Goal: Find specific page/section: Find specific page/section

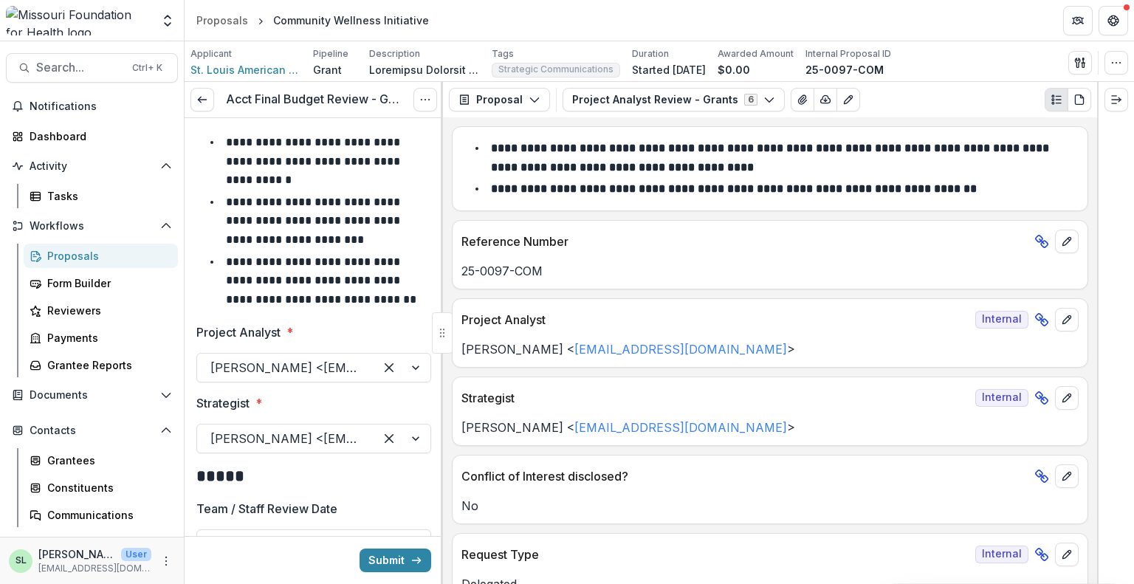
scroll to position [2565, 0]
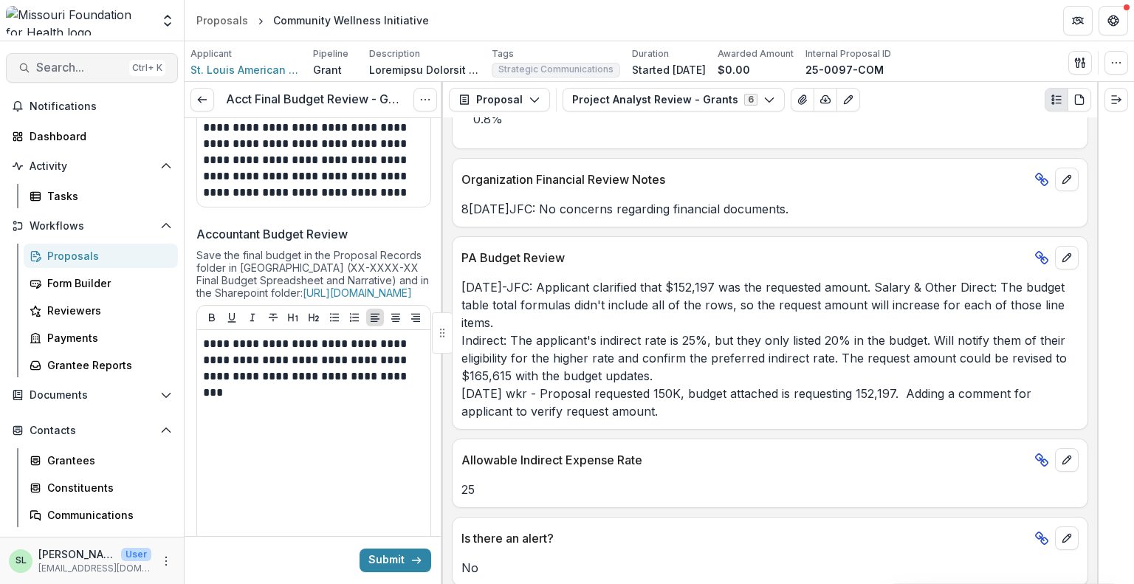
click at [77, 61] on span "Search..." at bounding box center [79, 68] width 87 height 14
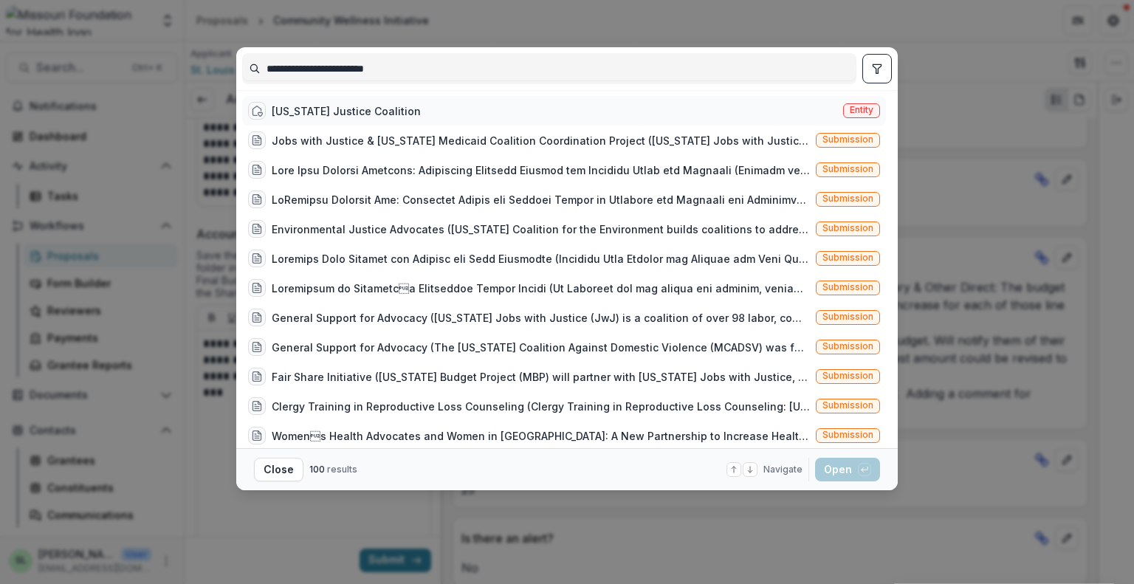
type input "**********"
click at [843, 106] on span "Entity" at bounding box center [861, 110] width 37 height 15
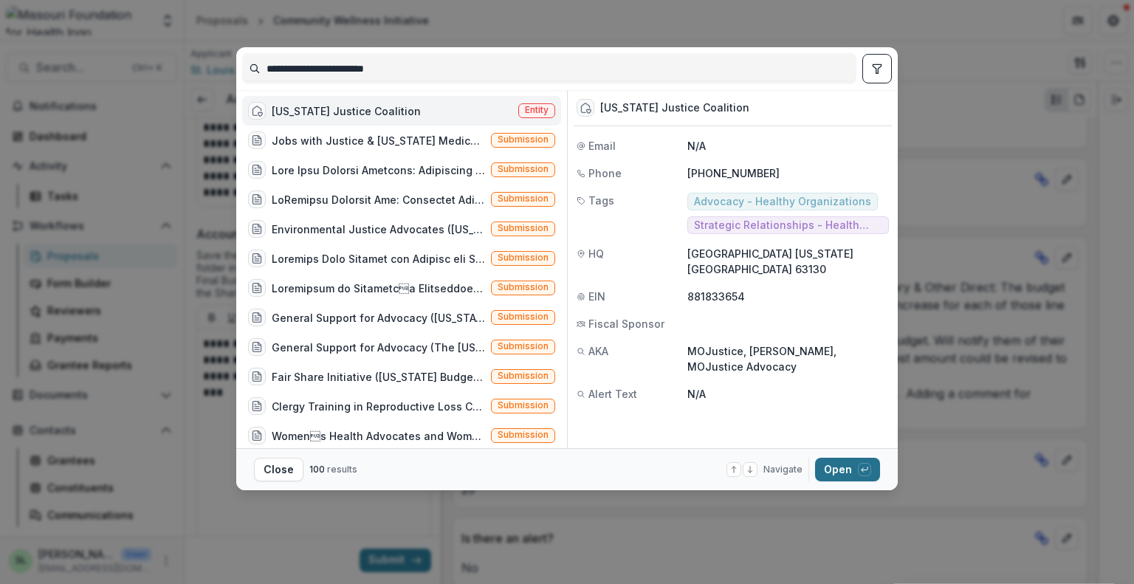
click at [851, 471] on button "Open with enter key" at bounding box center [847, 470] width 65 height 24
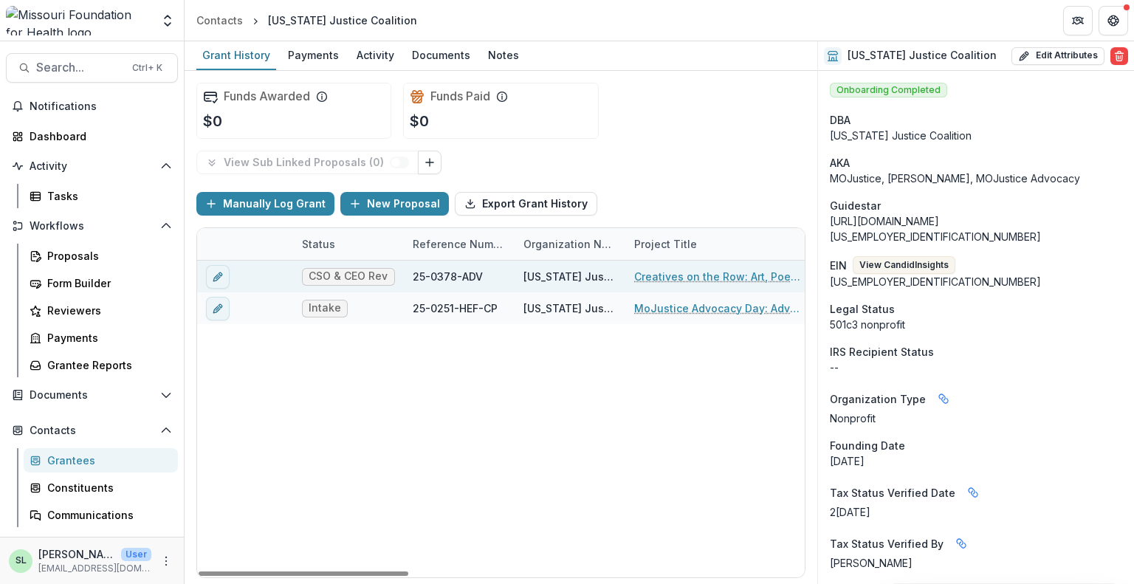
click at [706, 277] on link "Creatives on the Row: Art, Poetry, and Resistance" at bounding box center [717, 277] width 167 height 16
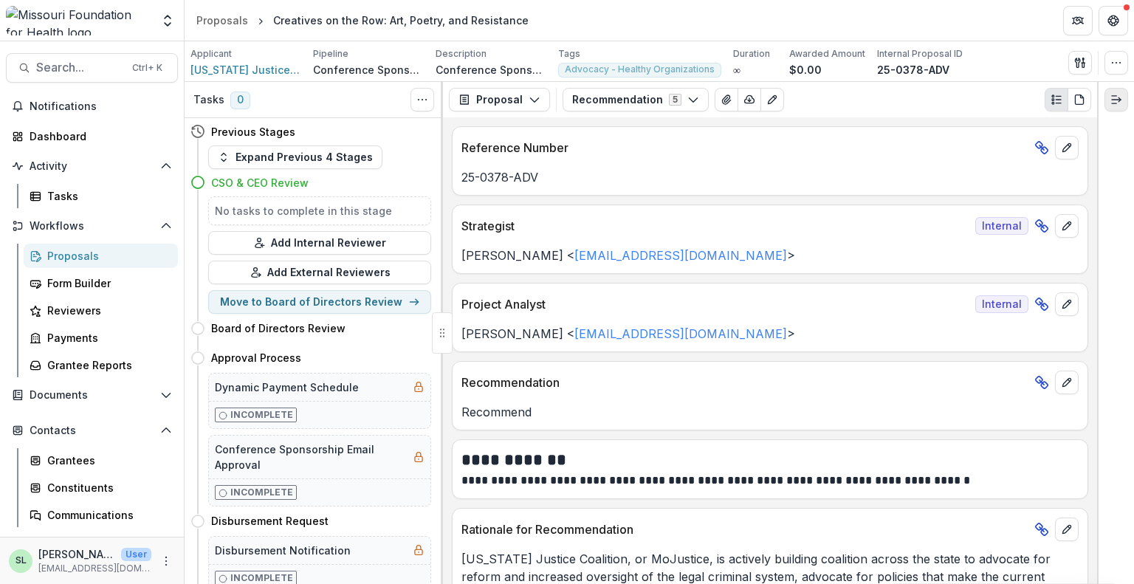
click at [1112, 103] on line "Expand right" at bounding box center [1114, 103] width 4 height 0
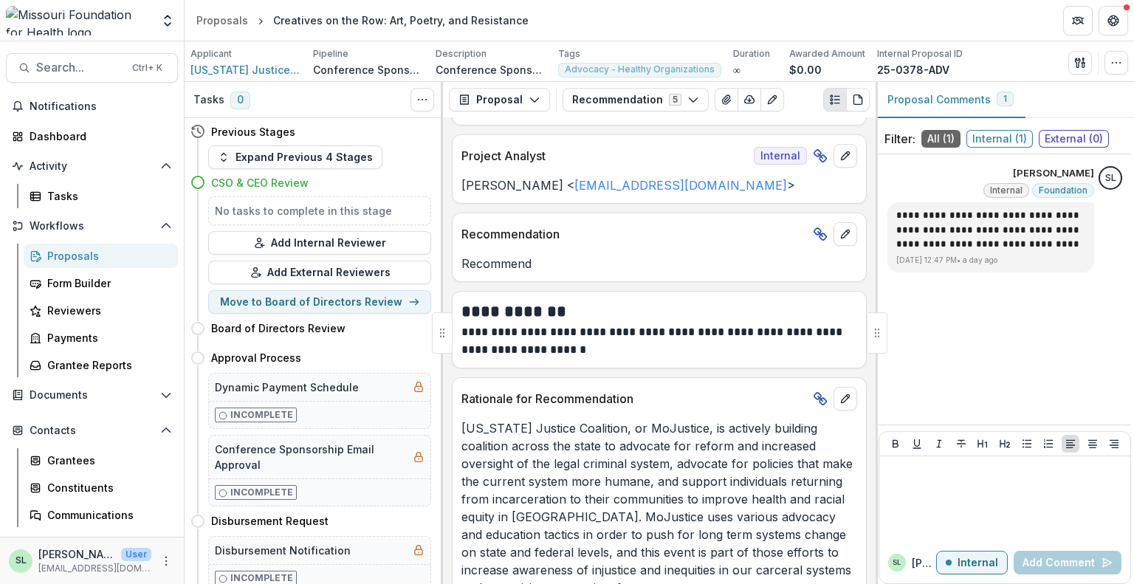
scroll to position [397, 0]
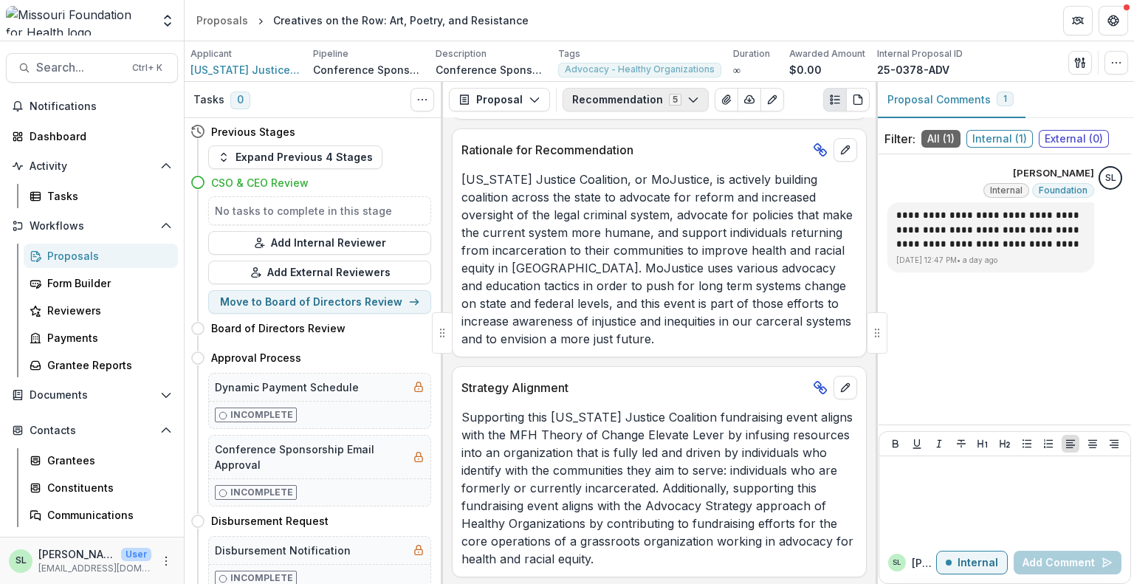
click at [665, 92] on button "Recommendation 5" at bounding box center [636, 100] width 146 height 24
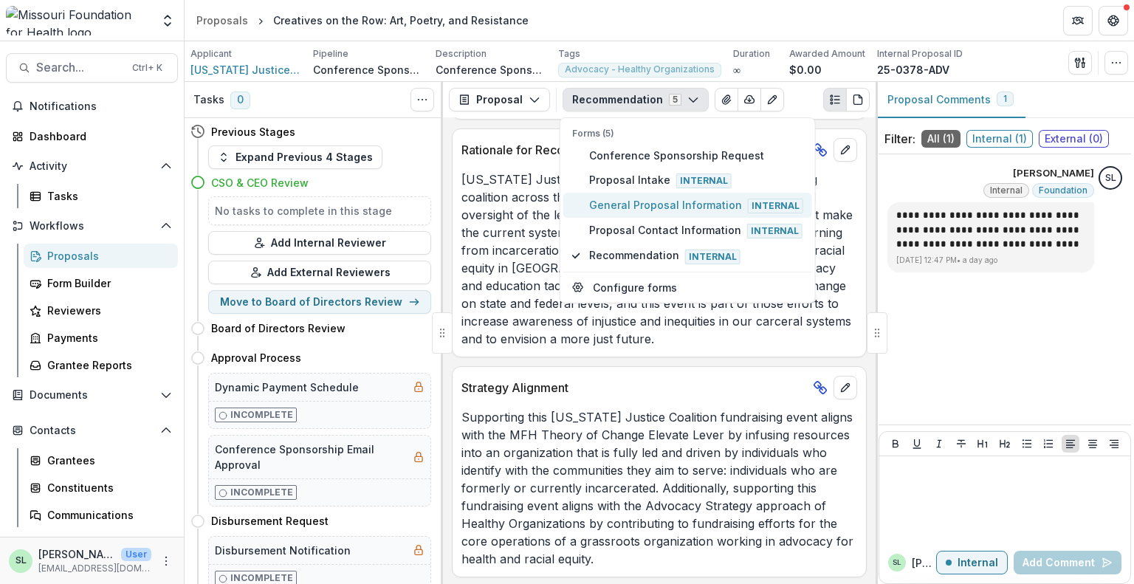
click at [637, 197] on span "General Proposal Information Internal" at bounding box center [696, 205] width 214 height 16
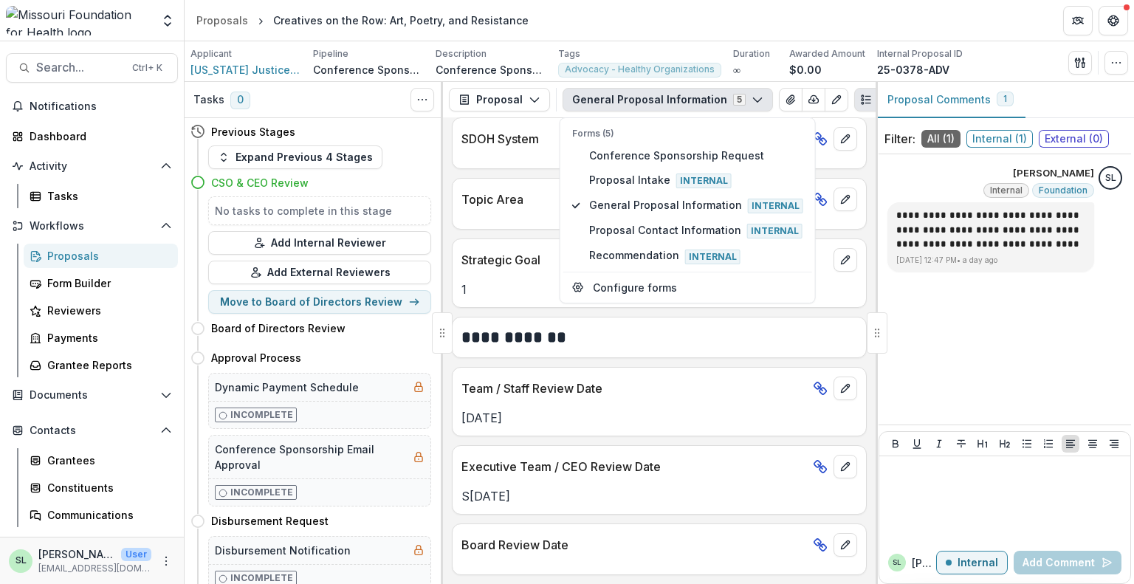
scroll to position [1727, 0]
